Goal: Task Accomplishment & Management: Manage account settings

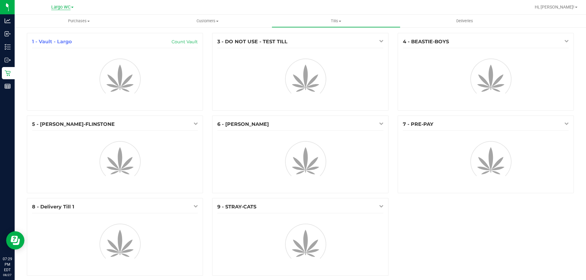
click at [56, 7] on span "Largo WC" at bounding box center [60, 7] width 19 height 5
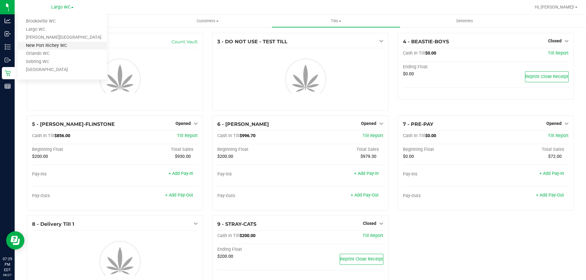
click at [42, 48] on link "New Port Richey WC" at bounding box center [62, 46] width 89 height 8
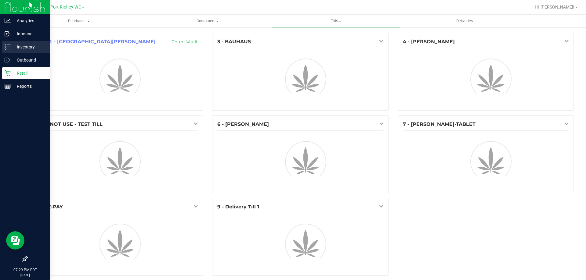
click at [12, 45] on p "Inventory" at bounding box center [29, 46] width 37 height 7
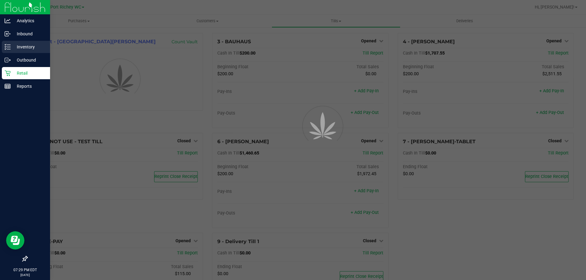
click at [3, 43] on div "Inventory" at bounding box center [26, 47] width 48 height 12
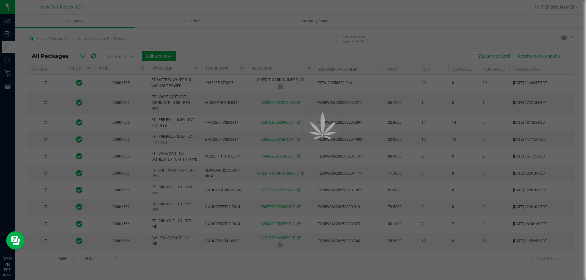
type input "2026-08-12"
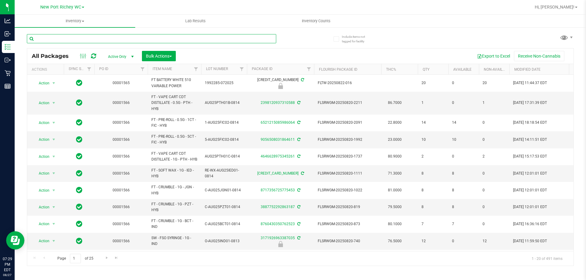
click at [70, 38] on input "text" at bounding box center [151, 38] width 249 height 9
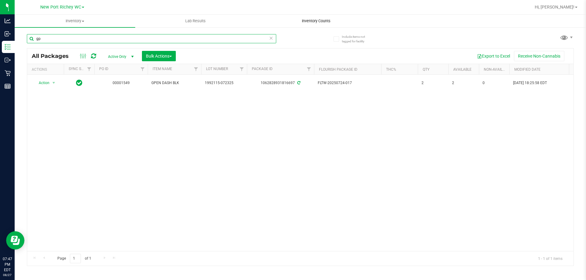
type input "g"
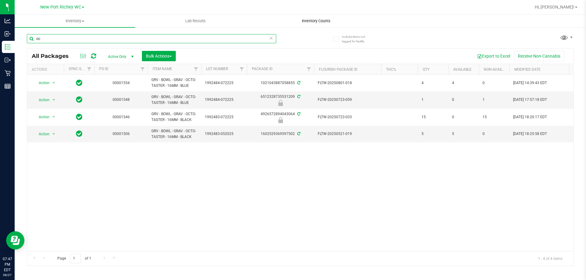
type input "o"
type input "g"
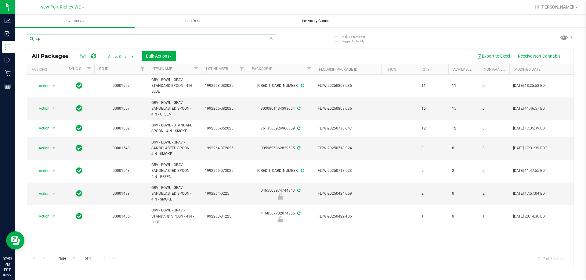
type input "s"
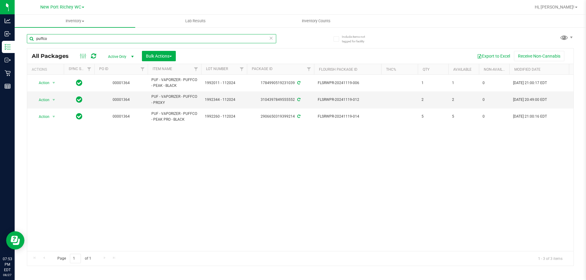
click at [65, 36] on input "puffco" at bounding box center [151, 38] width 249 height 9
type input "r"
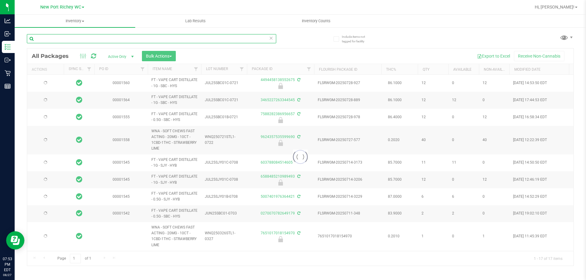
type input "2026-07-21"
type input "2025-07-21"
type input "2026-06-17"
type input "2025-06-17"
type input "2026-03-26"
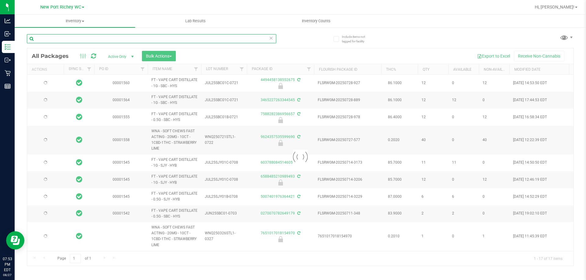
type input "2026-03-17"
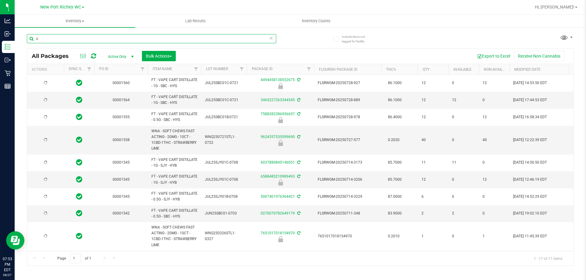
type input "co"
type input "2026-07-21"
type input "2025-07-21"
type input "2026-06-17"
type input "2025-06-17"
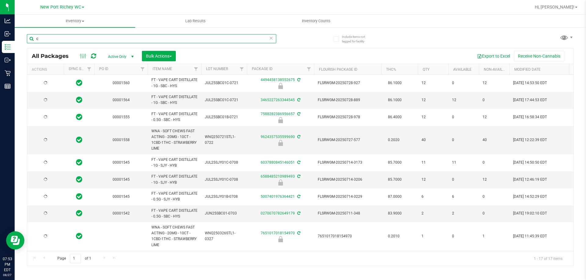
type input "2026-03-26"
type input "2026-03-17"
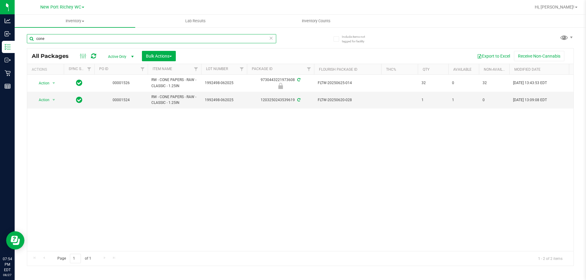
click at [70, 38] on input "cone" at bounding box center [151, 38] width 249 height 9
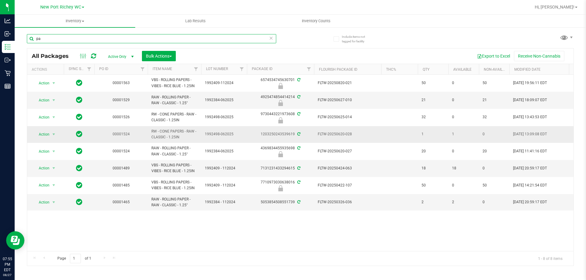
type input "p"
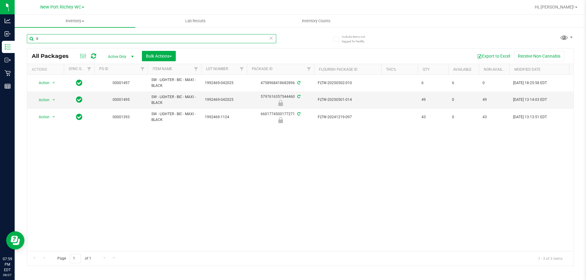
type input "l"
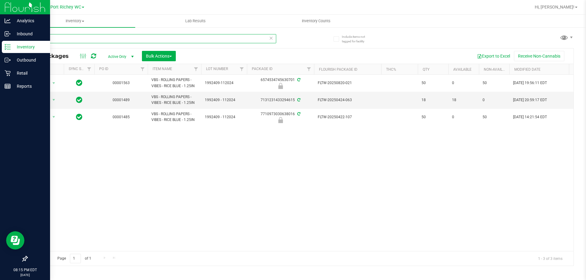
type input "vibe"
click at [12, 87] on p "Reports" at bounding box center [29, 86] width 37 height 7
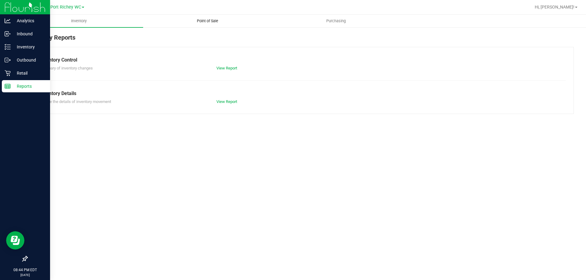
click at [202, 20] on span "Point of Sale" at bounding box center [208, 20] width 38 height 5
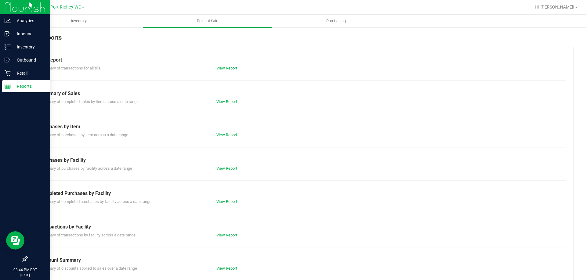
click at [224, 70] on div "View Report" at bounding box center [300, 68] width 177 height 6
click at [224, 67] on link "View Report" at bounding box center [226, 68] width 21 height 5
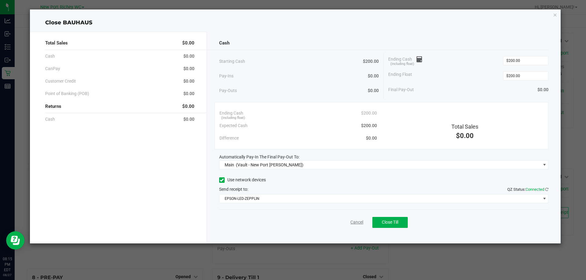
click at [356, 224] on link "Cancel" at bounding box center [356, 222] width 13 height 6
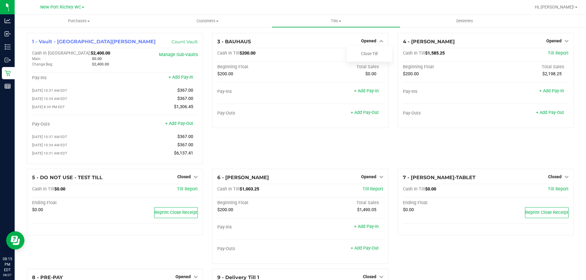
click at [383, 153] on div "3 - BAUHAUS Opened Close Till Cash In Till $200.00 Till Report Beginning Float …" at bounding box center [299, 101] width 185 height 136
click at [367, 52] on link "Close Till" at bounding box center [369, 53] width 16 height 5
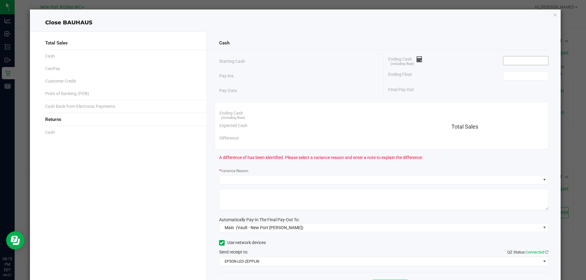
click at [508, 59] on input at bounding box center [525, 60] width 45 height 9
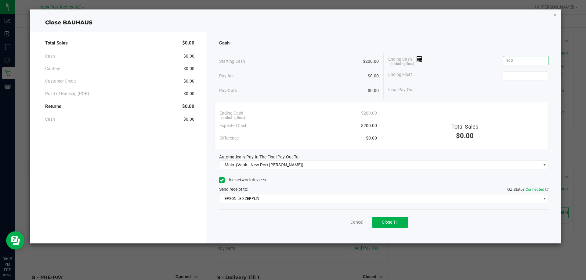
type input "$200.00"
click at [320, 74] on div "Pay-Ins $0.00" at bounding box center [299, 76] width 160 height 13
click at [391, 222] on span "Close Till" at bounding box center [390, 222] width 16 height 5
click at [340, 223] on link "Dismiss" at bounding box center [343, 222] width 15 height 6
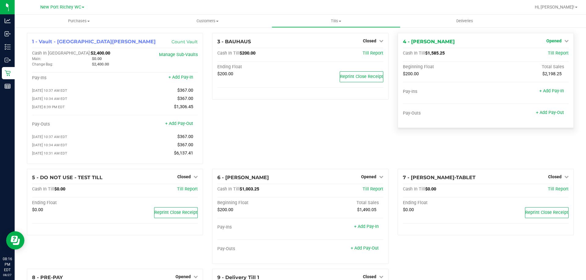
click at [564, 40] on icon at bounding box center [566, 41] width 4 height 4
click at [558, 52] on link "Close Till" at bounding box center [554, 53] width 16 height 5
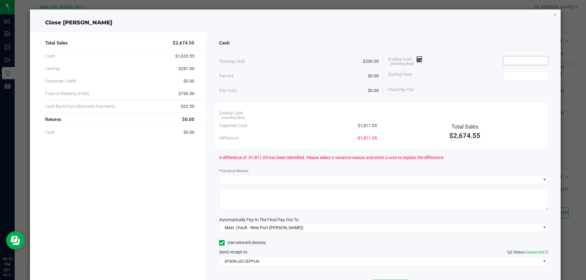
click at [529, 59] on input at bounding box center [525, 60] width 45 height 9
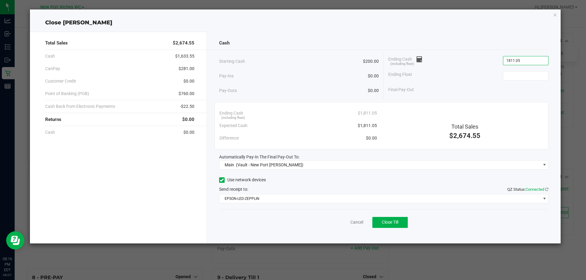
type input "$1,811.05"
type input "$200.00"
click at [438, 24] on div "Close [PERSON_NAME]" at bounding box center [295, 23] width 531 height 8
click at [394, 224] on span "Close Till" at bounding box center [390, 222] width 16 height 5
click at [344, 222] on link "Dismiss" at bounding box center [343, 222] width 15 height 6
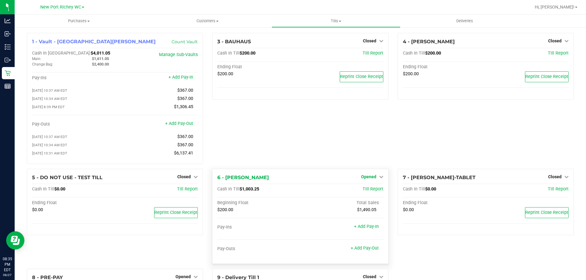
click at [365, 178] on span "Opened" at bounding box center [368, 176] width 15 height 5
click at [368, 192] on link "Close Till" at bounding box center [369, 189] width 16 height 5
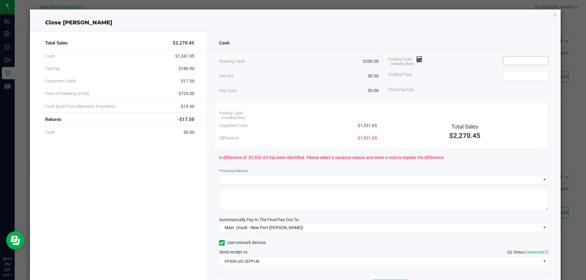
click at [530, 60] on input at bounding box center [525, 60] width 45 height 9
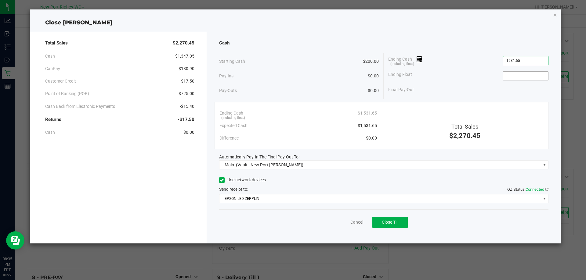
type input "$1,531.65"
click at [515, 79] on input at bounding box center [525, 76] width 45 height 9
type input "$200.00"
click at [455, 56] on div "Ending Cash (including float) $1,531.65" at bounding box center [468, 60] width 160 height 15
click at [447, 20] on div "Close [PERSON_NAME]" at bounding box center [295, 23] width 531 height 8
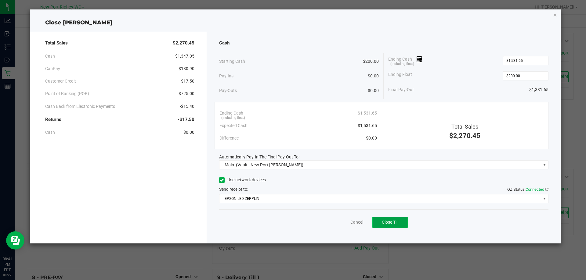
click at [402, 221] on button "Close Till" at bounding box center [389, 222] width 35 height 11
click at [554, 16] on icon "button" at bounding box center [555, 14] width 4 height 7
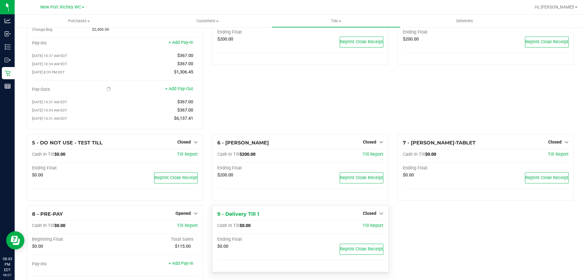
scroll to position [69, 0]
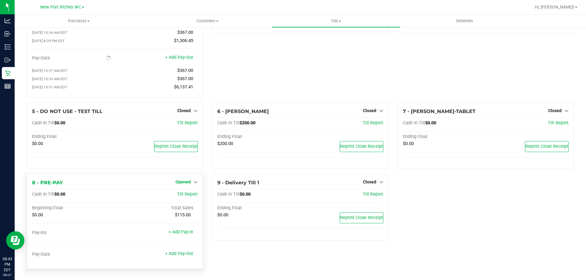
click at [193, 182] on icon at bounding box center [195, 182] width 4 height 4
click at [190, 192] on link "Close Till" at bounding box center [184, 194] width 16 height 5
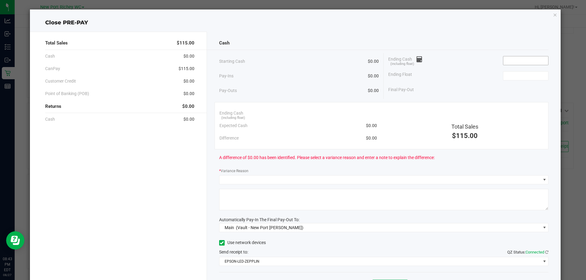
click at [527, 61] on input at bounding box center [525, 60] width 45 height 9
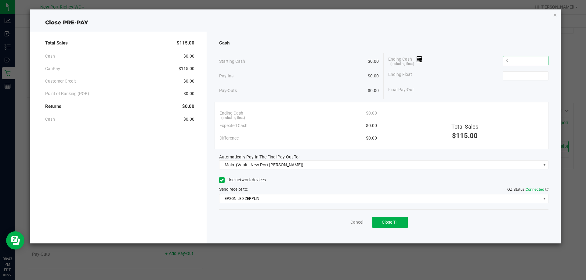
type input "$0.00"
click at [467, 59] on div "Ending Cash (including float) $0.00" at bounding box center [468, 60] width 160 height 15
click at [394, 224] on span "Close Till" at bounding box center [390, 222] width 16 height 5
click at [347, 220] on link "Dismiss" at bounding box center [343, 222] width 15 height 6
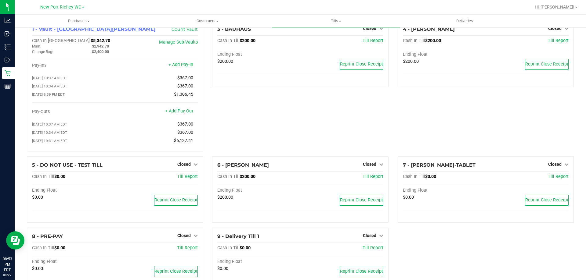
scroll to position [0, 0]
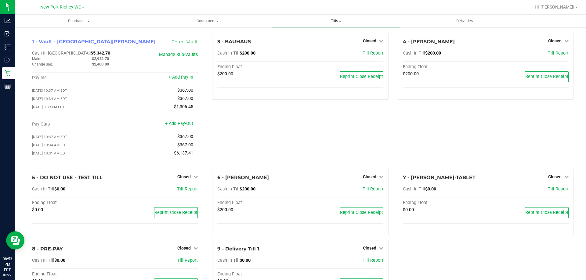
click at [330, 18] on uib-tab-heading "Tills Manage tills Reconcile e-payments" at bounding box center [336, 21] width 128 height 12
click at [318, 41] on span "Reconcile e-payments" at bounding box center [301, 43] width 61 height 5
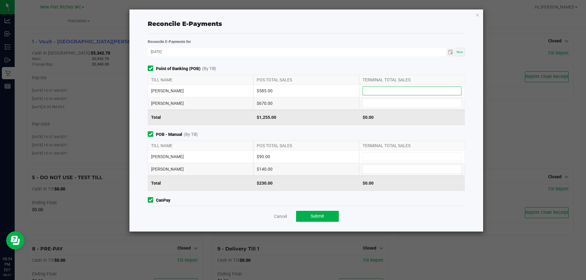
click at [413, 87] on input at bounding box center [412, 91] width 98 height 9
type input "$585.00"
type input "$670.00"
type input "$90.00"
type input "$140.00"
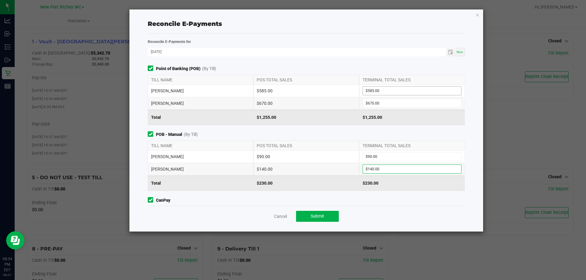
scroll to position [60, 0]
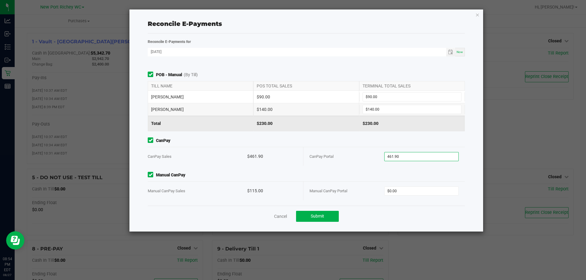
type input "$461.90"
type input "$115.00"
click at [344, 150] on div "CanPay Portal" at bounding box center [346, 156] width 75 height 19
click at [332, 217] on button "Submit" at bounding box center [317, 216] width 43 height 11
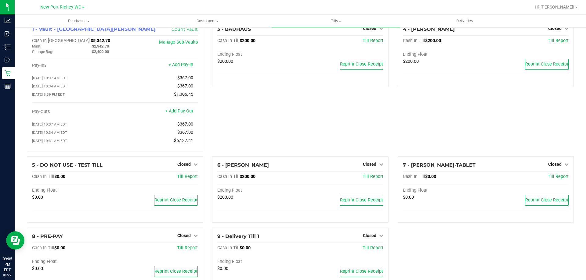
scroll to position [0, 0]
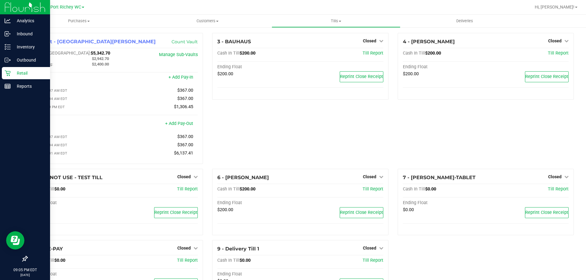
click at [3, 73] on div "Retail" at bounding box center [26, 73] width 48 height 12
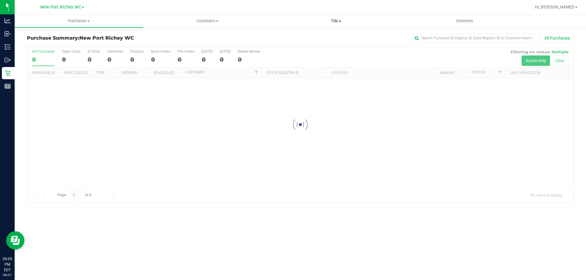
click at [322, 19] on span "Tills" at bounding box center [336, 20] width 128 height 5
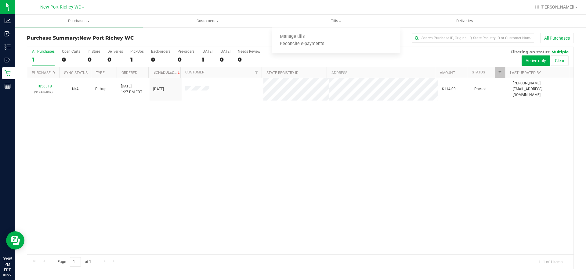
click at [264, 41] on div "All Purchases" at bounding box center [391, 38] width 365 height 10
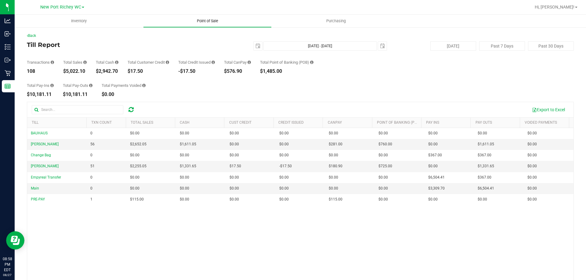
click at [182, 21] on uib-tab-heading "Point of Sale" at bounding box center [207, 21] width 128 height 12
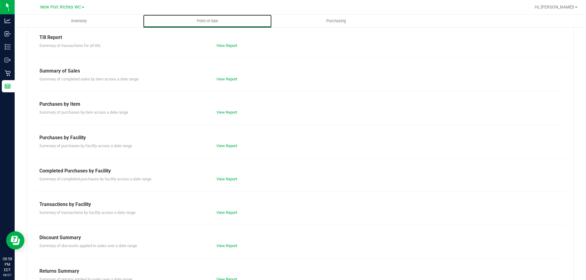
scroll to position [40, 0]
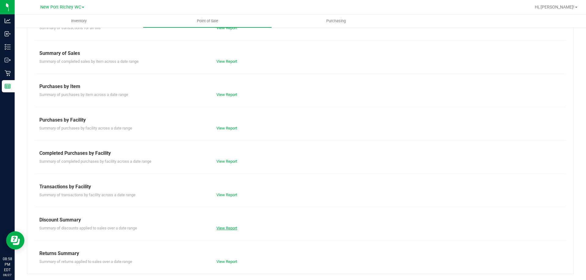
click at [220, 228] on link "View Report" at bounding box center [226, 228] width 21 height 5
